Goal: Task Accomplishment & Management: Manage account settings

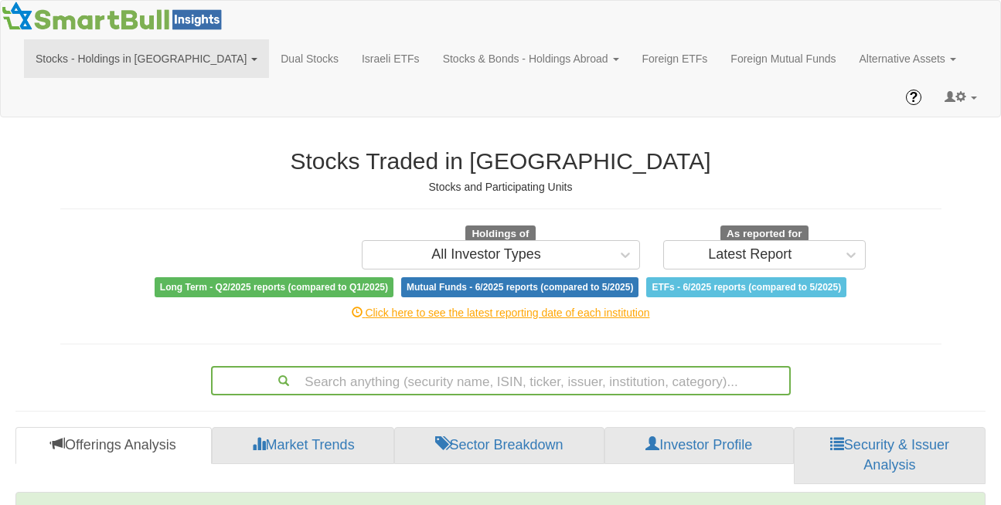
scroll to position [31, 941]
click at [974, 78] on link at bounding box center [961, 97] width 56 height 39
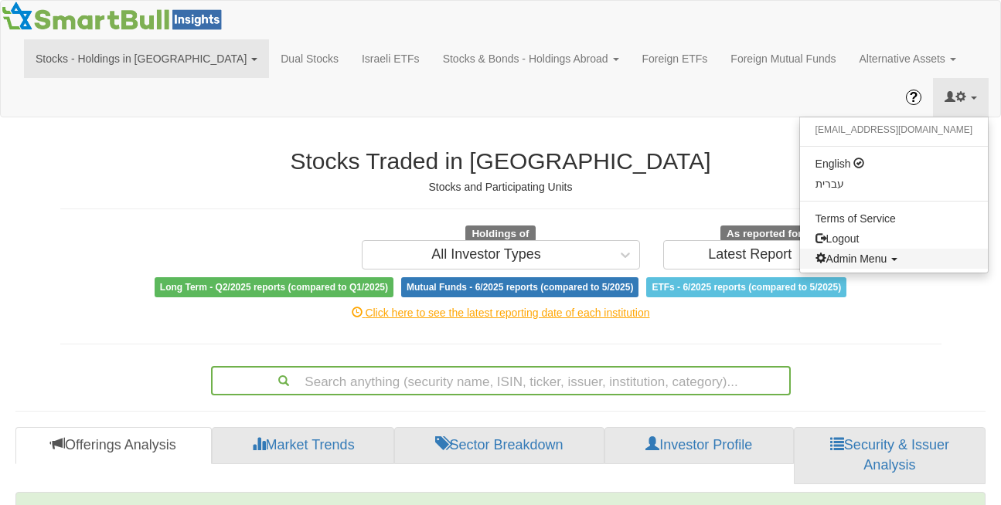
click at [887, 253] on span "Admin Menu" at bounding box center [851, 259] width 72 height 12
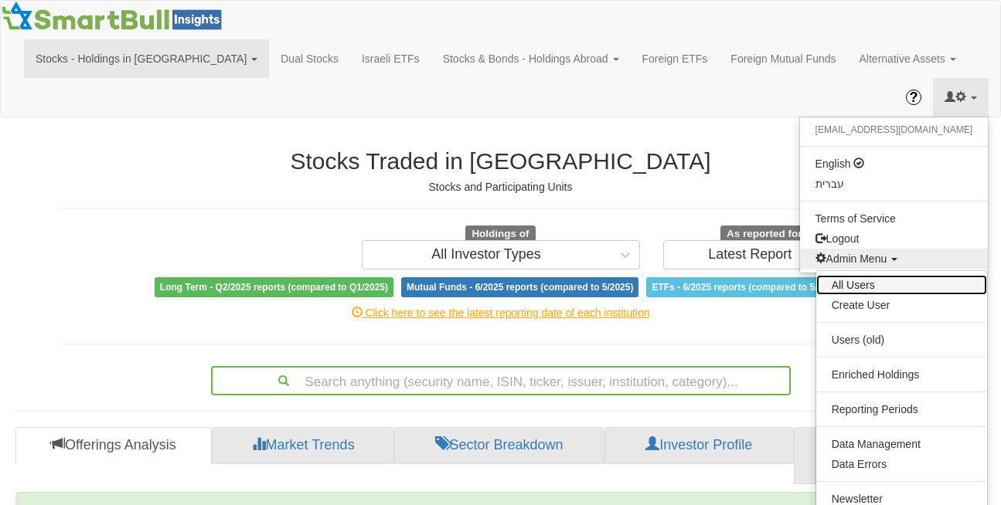
click at [864, 275] on link "All Users" at bounding box center [901, 285] width 171 height 20
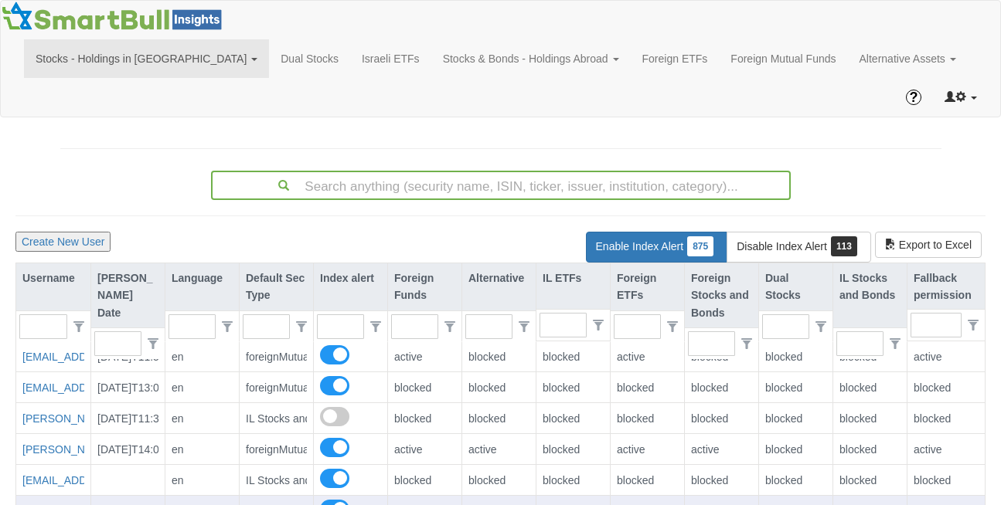
scroll to position [31, 966]
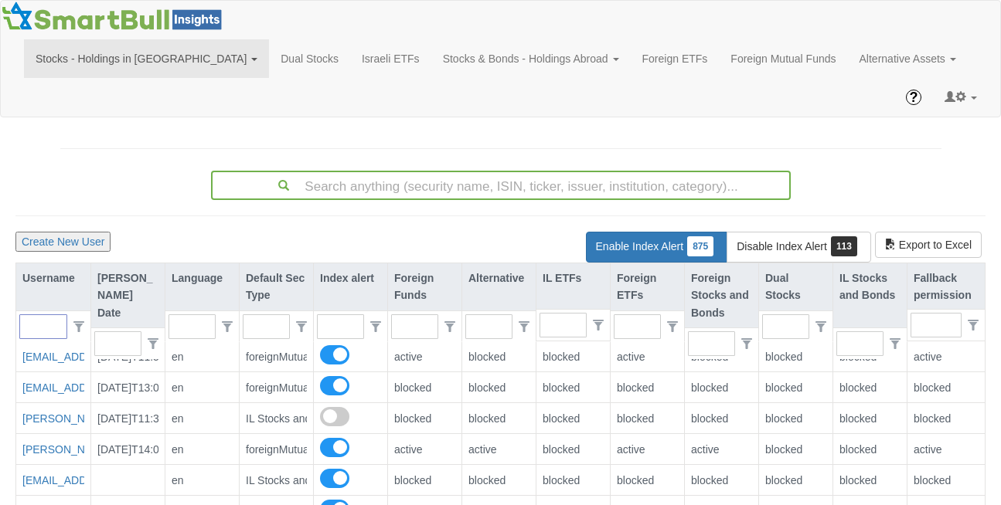
click at [48, 315] on input "text" at bounding box center [37, 326] width 34 height 23
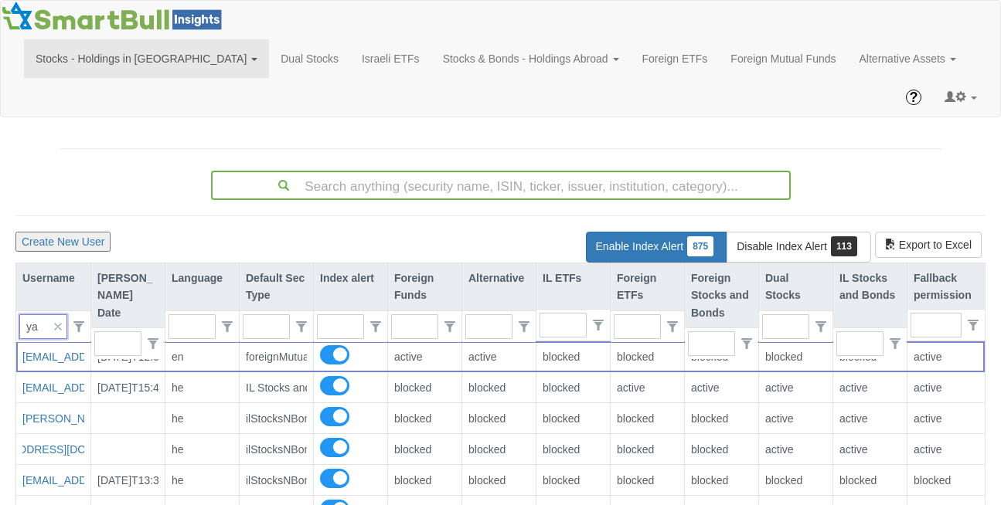
scroll to position [0, 8]
type input "yri"
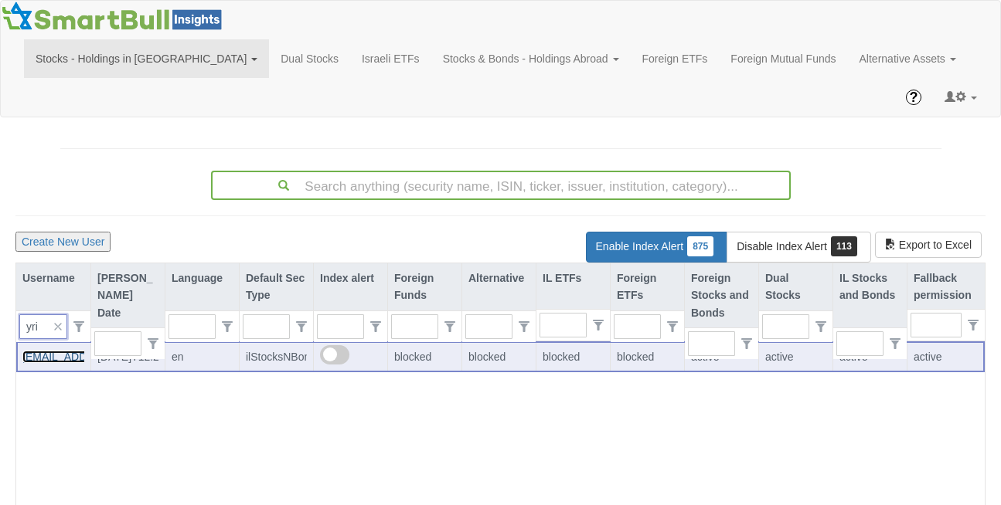
click at [36, 351] on link "[EMAIL_ADDRESS][DOMAIN_NAME]" at bounding box center [113, 357] width 183 height 12
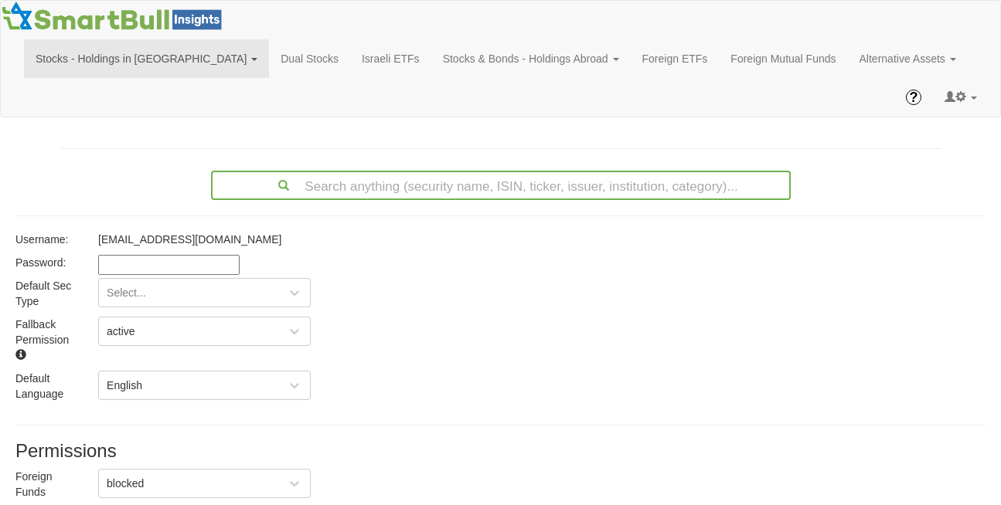
click at [116, 255] on input at bounding box center [168, 265] width 141 height 20
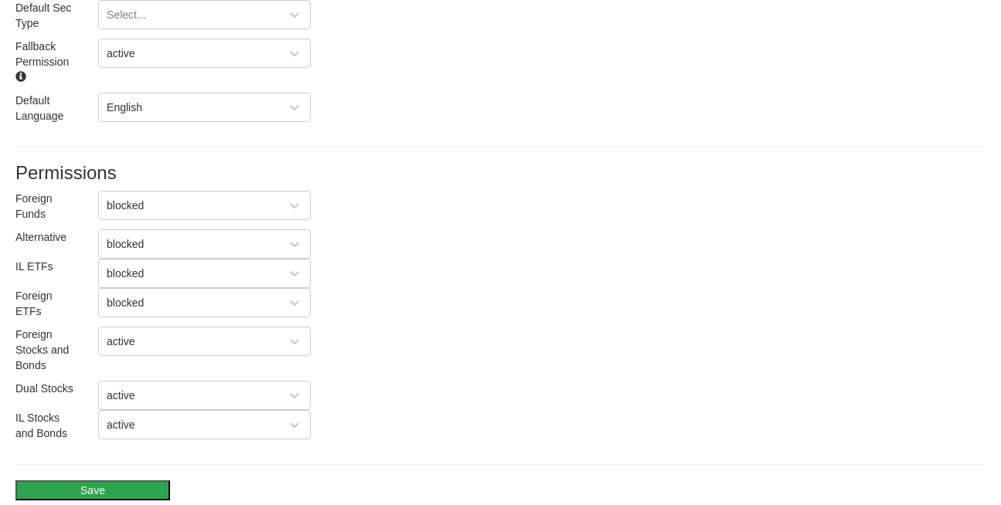
scroll to position [288, 0]
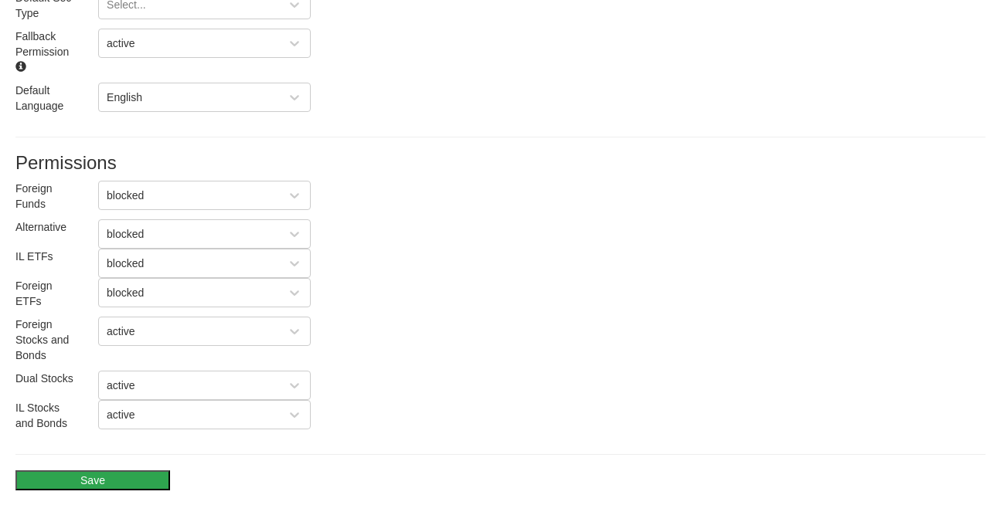
type input "Yr12345"
click at [73, 471] on button "Save" at bounding box center [92, 481] width 155 height 20
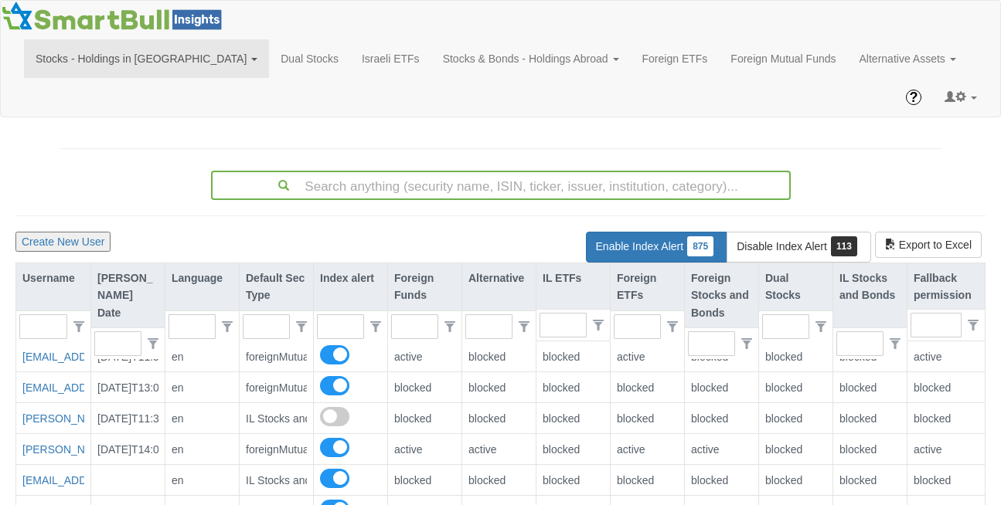
scroll to position [31, 966]
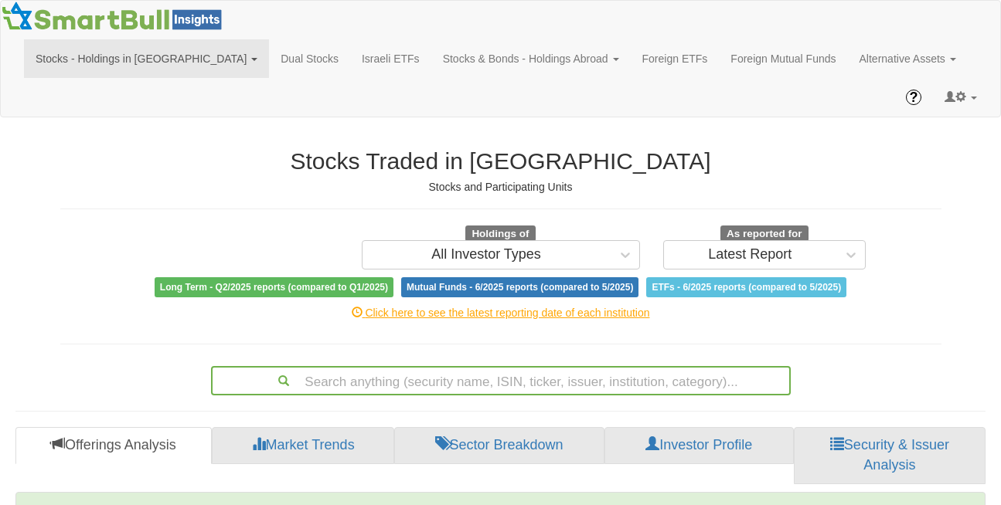
scroll to position [31, 941]
